Goal: Task Accomplishment & Management: Complete application form

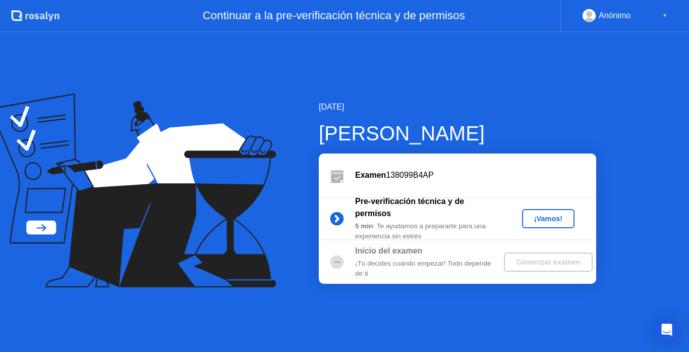
click at [543, 214] on div "¡Vamos!" at bounding box center [548, 218] width 44 height 8
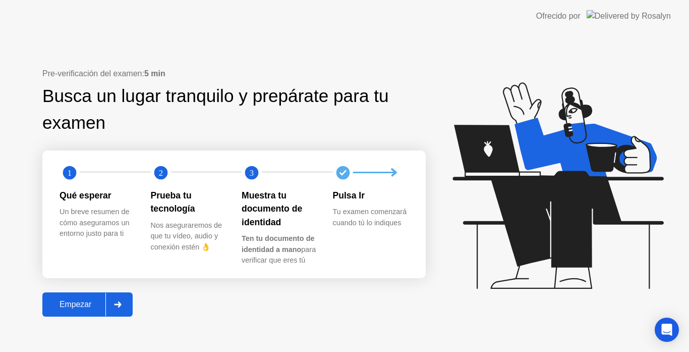
click at [87, 300] on div "Empezar" at bounding box center [75, 304] width 60 height 9
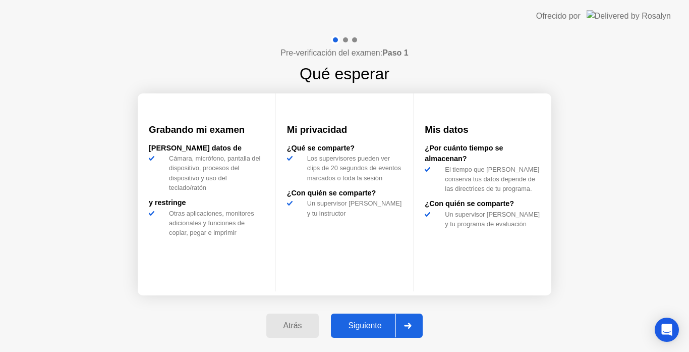
click at [404, 319] on div at bounding box center [408, 325] width 24 height 23
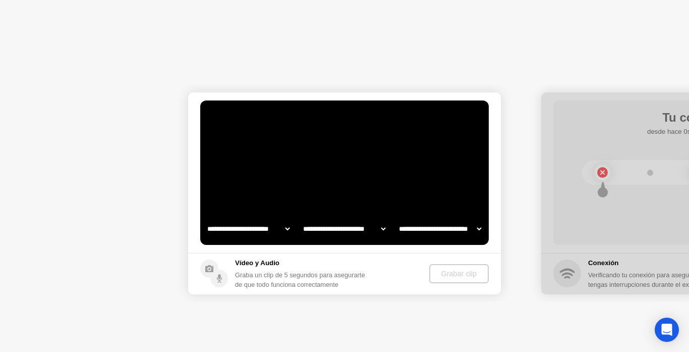
select select "**********"
select select "*******"
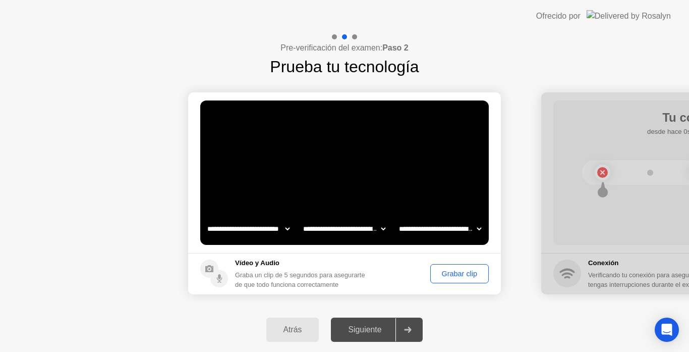
click at [447, 276] on div "Grabar clip" at bounding box center [459, 273] width 51 height 8
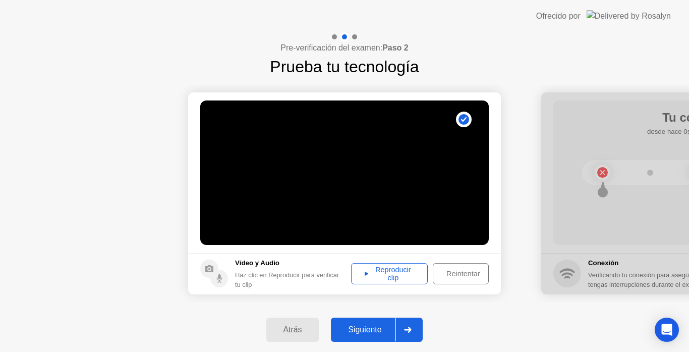
click at [369, 327] on div "Siguiente" at bounding box center [365, 329] width 62 height 9
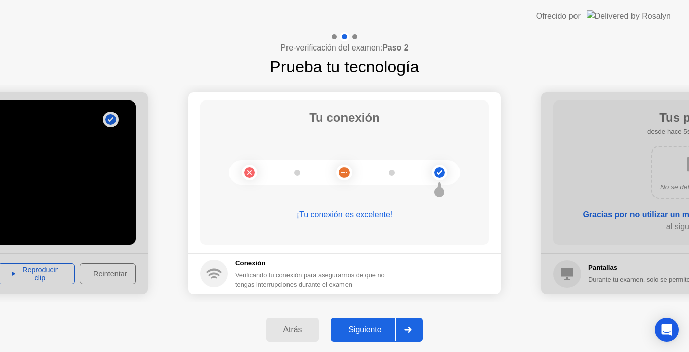
click at [398, 336] on div at bounding box center [408, 329] width 24 height 23
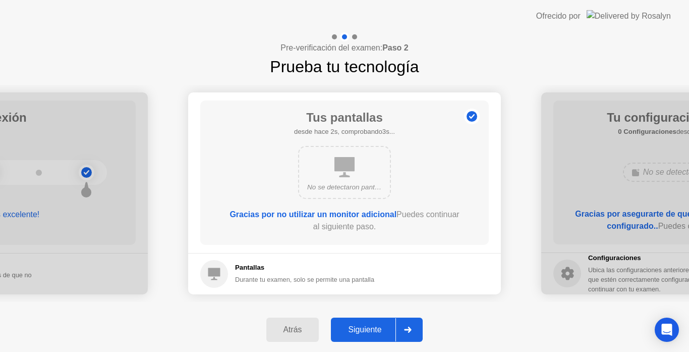
click at [403, 328] on div at bounding box center [408, 329] width 24 height 23
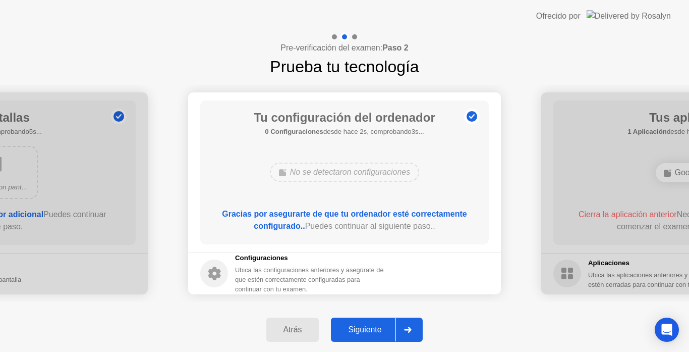
click at [403, 327] on div at bounding box center [408, 329] width 24 height 23
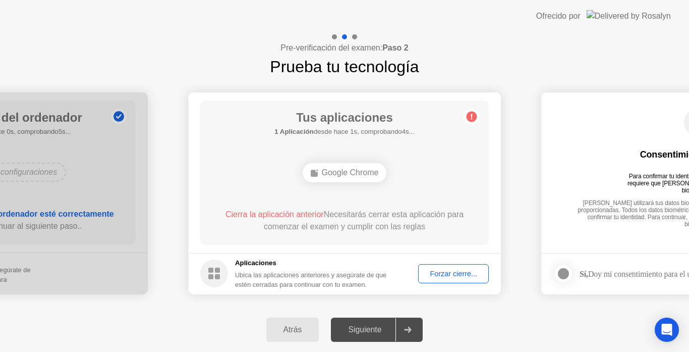
click at [433, 280] on button "Forzar cierre..." at bounding box center [453, 273] width 71 height 19
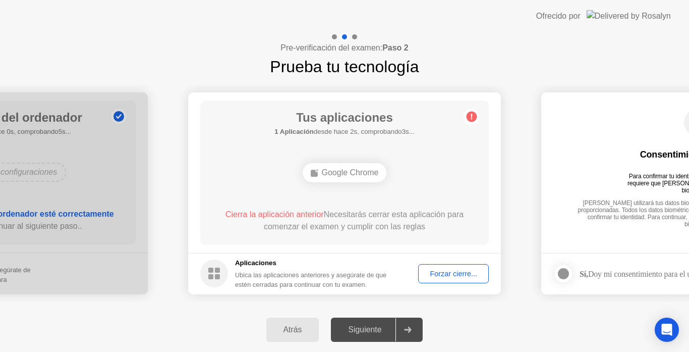
click at [446, 269] on div "Forzar cierre..." at bounding box center [454, 273] width 64 height 8
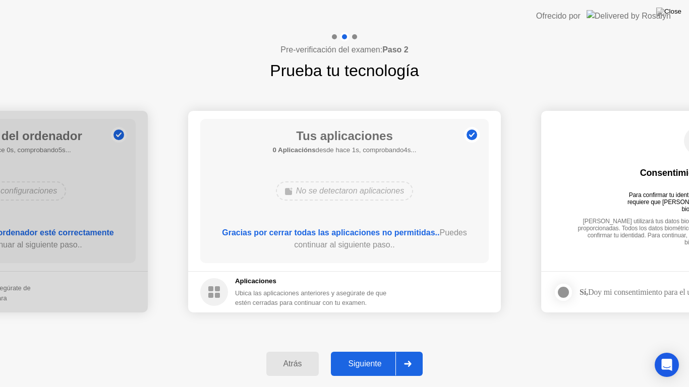
click at [406, 351] on div at bounding box center [408, 364] width 24 height 23
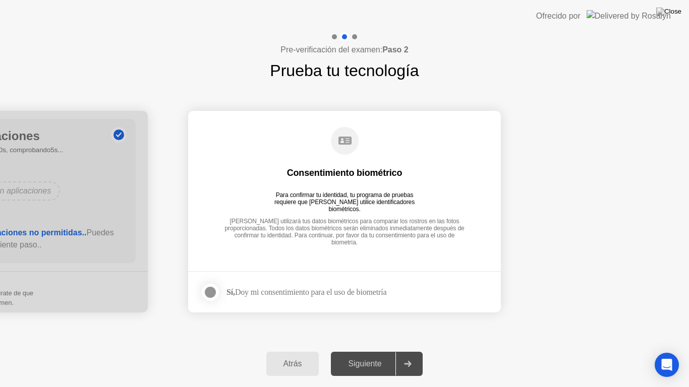
click at [390, 351] on div "Siguiente" at bounding box center [365, 364] width 62 height 9
click at [328, 298] on div "Sí, Doy mi consentimiento para el uso de biometría" at bounding box center [293, 293] width 186 height 20
click at [327, 295] on div "Sí, Doy mi consentimiento para el uso de biometría" at bounding box center [307, 293] width 160 height 10
click at [216, 291] on div at bounding box center [210, 293] width 12 height 12
click at [417, 351] on div at bounding box center [408, 364] width 24 height 23
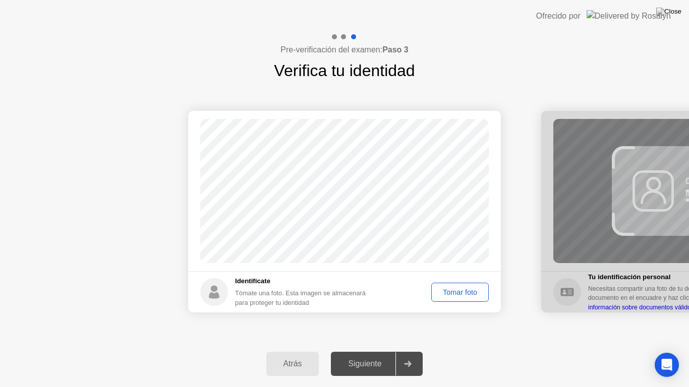
click at [461, 289] on div "Tomar foto" at bounding box center [460, 293] width 50 height 8
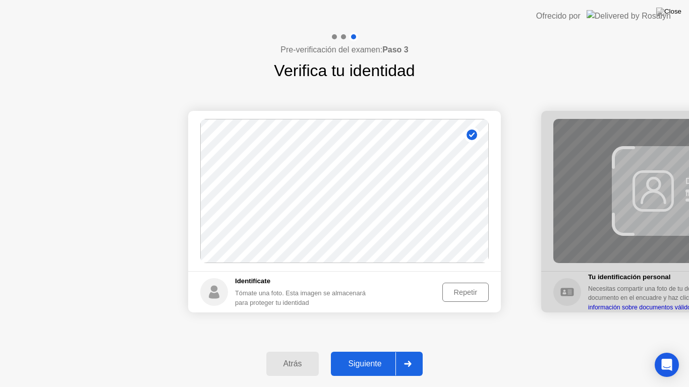
click at [410, 351] on div at bounding box center [408, 364] width 24 height 23
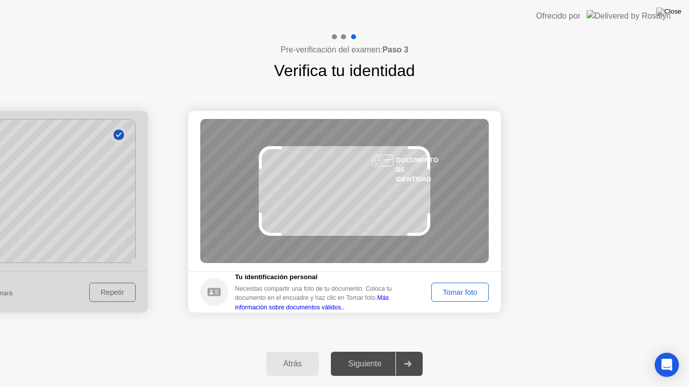
click at [455, 295] on div "Tomar foto" at bounding box center [460, 293] width 50 height 8
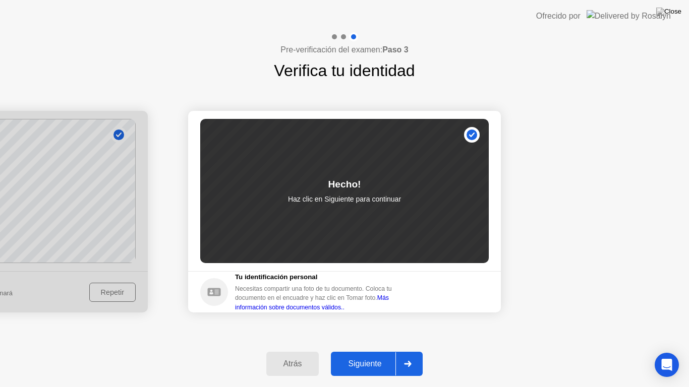
click at [406, 351] on div at bounding box center [408, 364] width 24 height 23
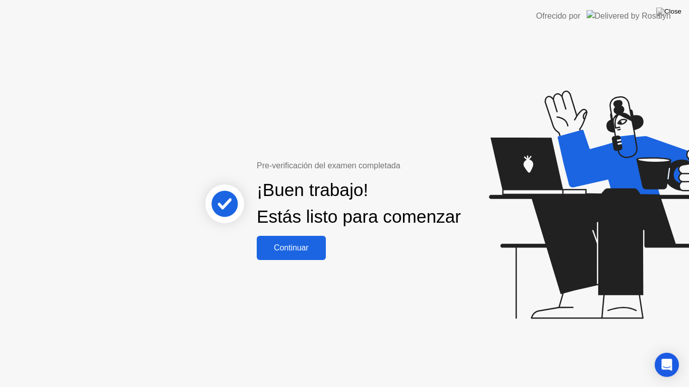
click at [293, 253] on div "Continuar" at bounding box center [291, 248] width 63 height 9
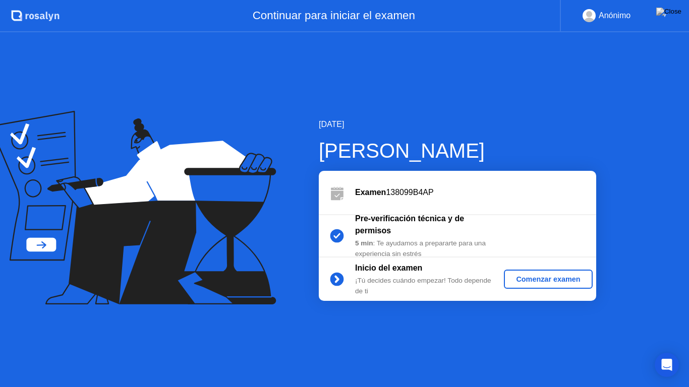
click at [581, 277] on div "Comenzar examen" at bounding box center [548, 279] width 80 height 8
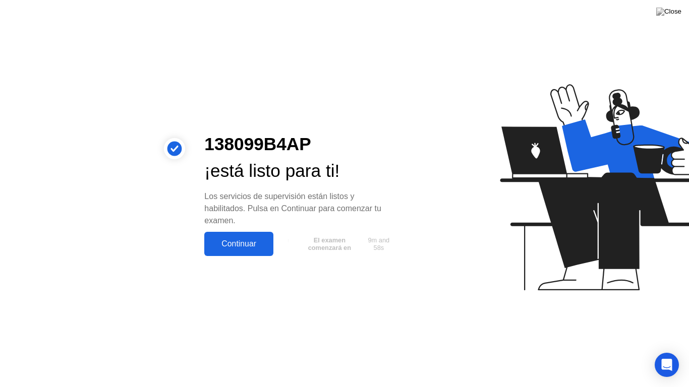
click at [223, 237] on button "Continuar" at bounding box center [238, 244] width 69 height 24
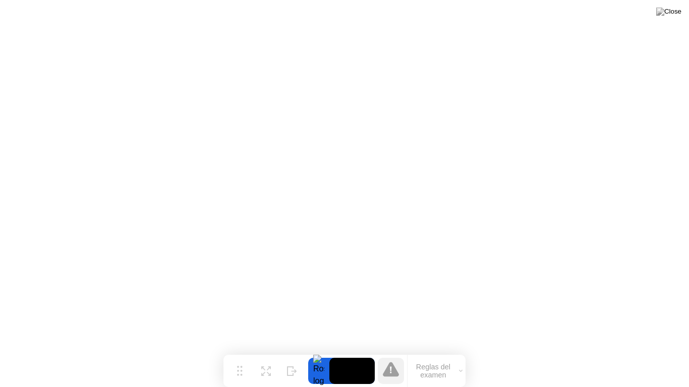
click at [420, 351] on button "Reglas del examen" at bounding box center [437, 371] width 58 height 17
